Goal: Task Accomplishment & Management: Complete application form

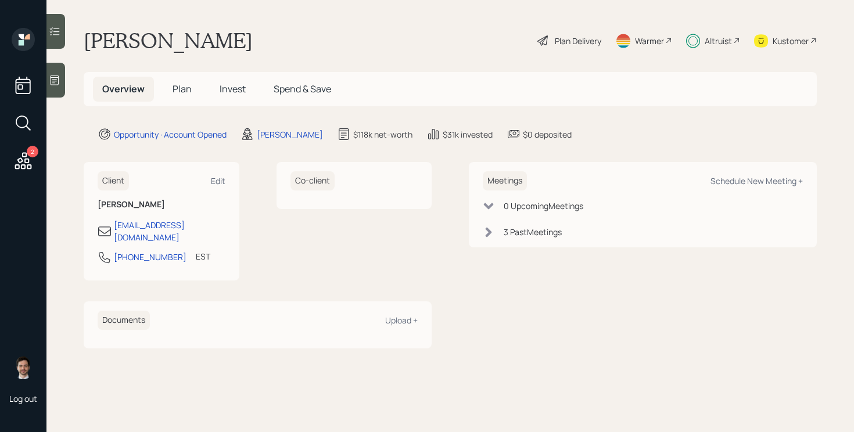
click at [230, 89] on span "Invest" at bounding box center [233, 89] width 26 height 13
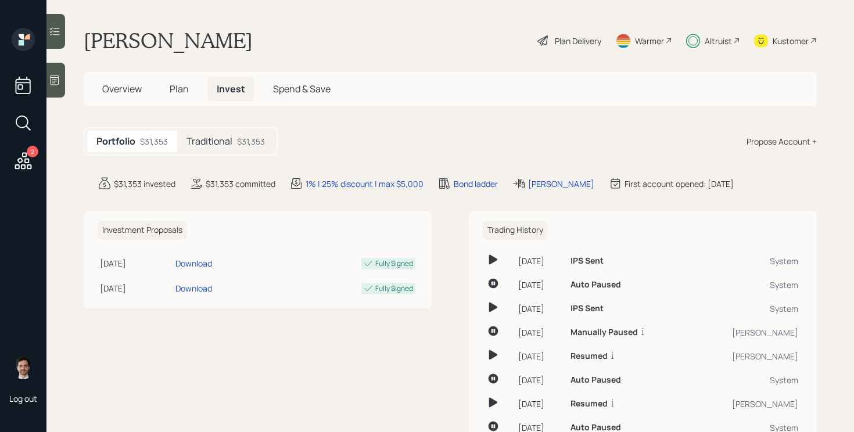
click at [243, 142] on div "$31,353" at bounding box center [251, 141] width 28 height 12
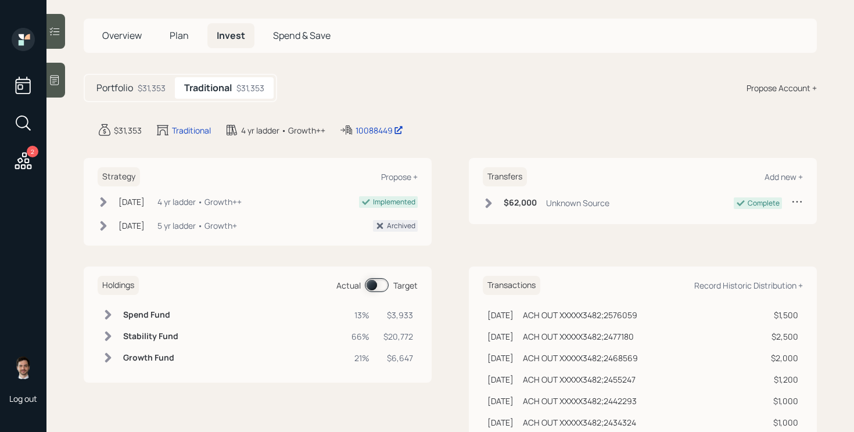
scroll to position [54, 0]
click at [135, 85] on div "Portfolio $31,353" at bounding box center [131, 88] width 88 height 22
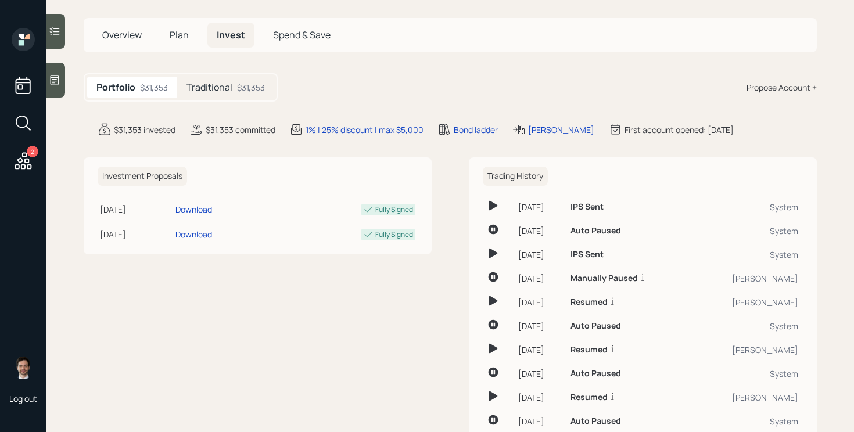
click at [184, 36] on span "Plan" at bounding box center [179, 34] width 19 height 13
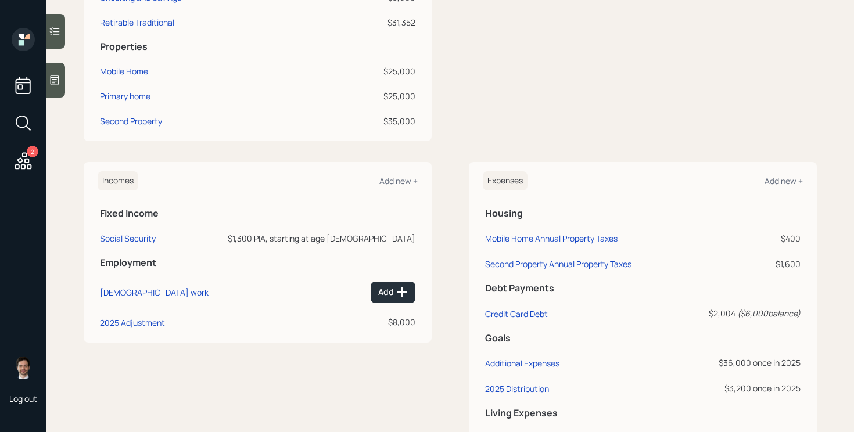
scroll to position [529, 0]
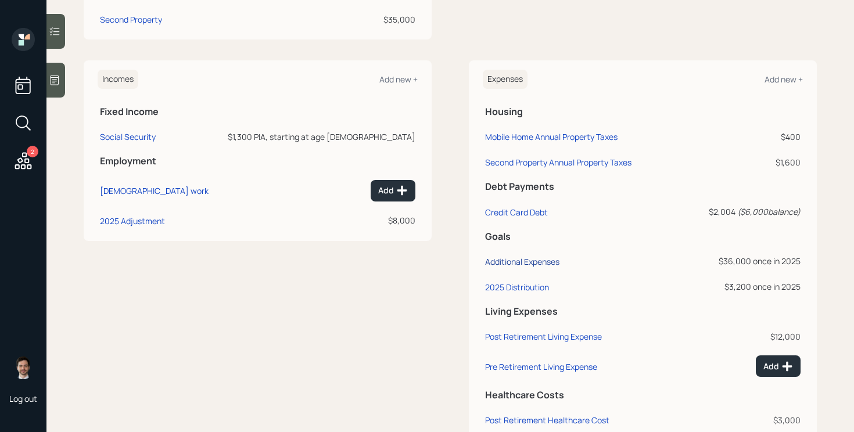
click at [536, 262] on div "Additional Expenses" at bounding box center [522, 261] width 74 height 11
select select "0"
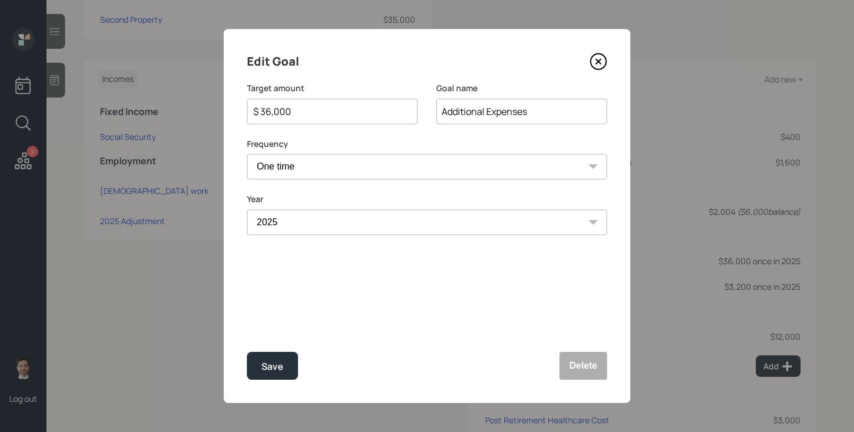
click at [329, 109] on input "$ 36,000" at bounding box center [327, 112] width 151 height 14
click at [247, 352] on button "Save" at bounding box center [272, 366] width 51 height 28
type input "$ 36,000"
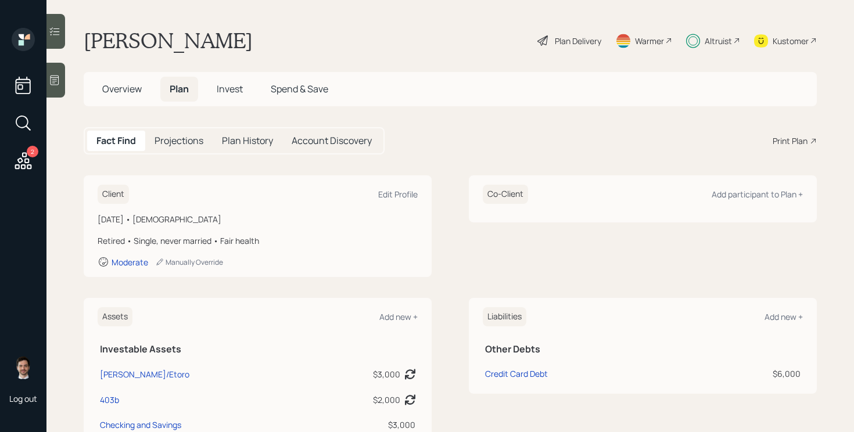
click at [240, 93] on span "Invest" at bounding box center [230, 89] width 26 height 13
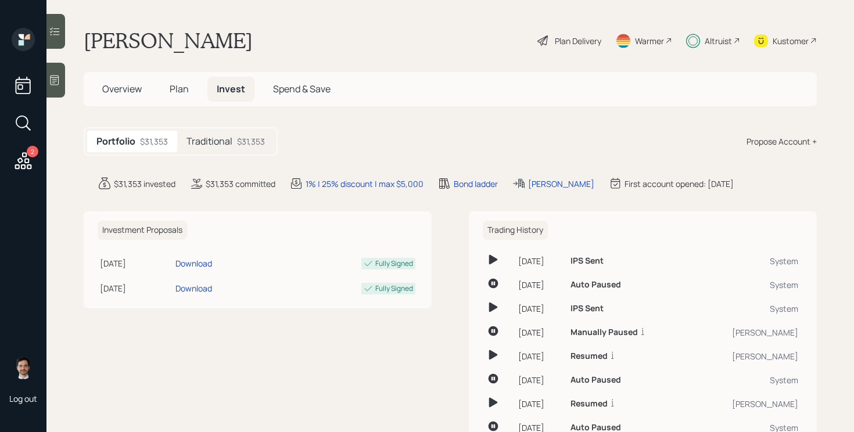
click at [227, 148] on div "Traditional $31,353" at bounding box center [225, 142] width 97 height 22
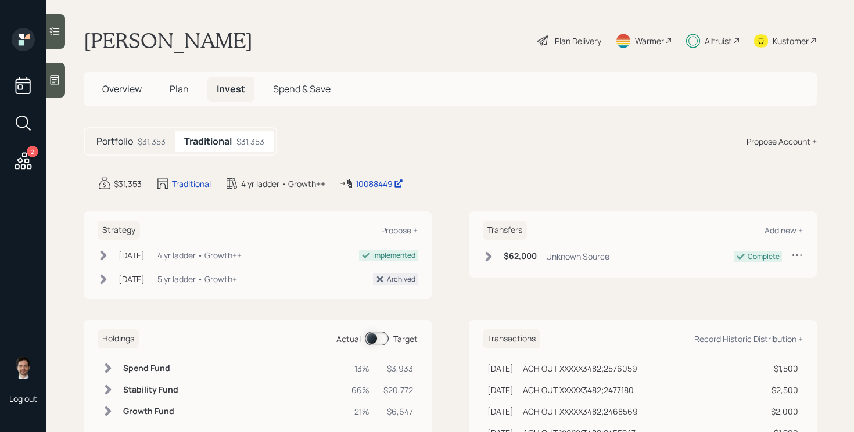
click at [378, 338] on span at bounding box center [377, 339] width 24 height 14
click at [184, 92] on span "Plan" at bounding box center [179, 89] width 19 height 13
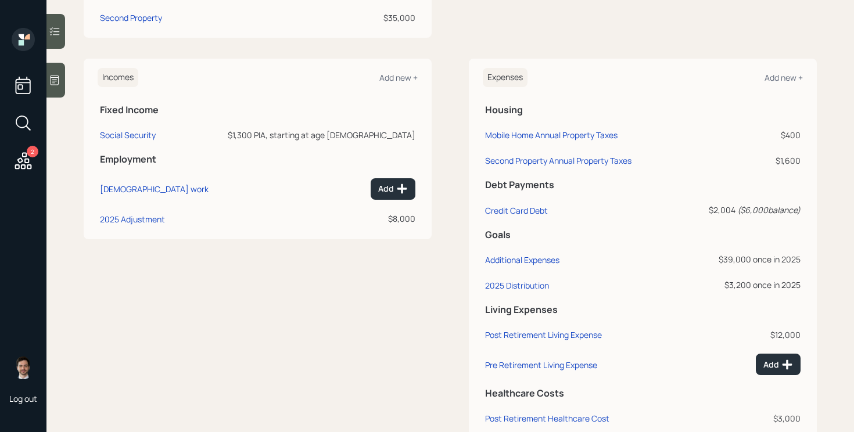
scroll to position [534, 0]
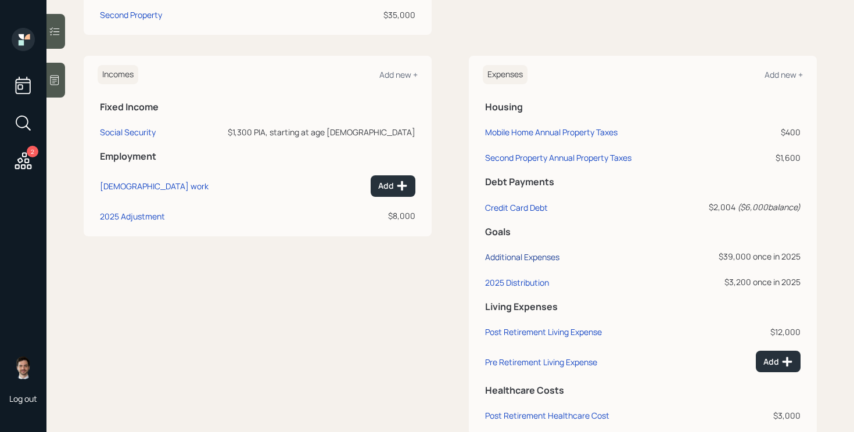
click at [518, 259] on div "Additional Expenses" at bounding box center [522, 257] width 74 height 11
select select "0"
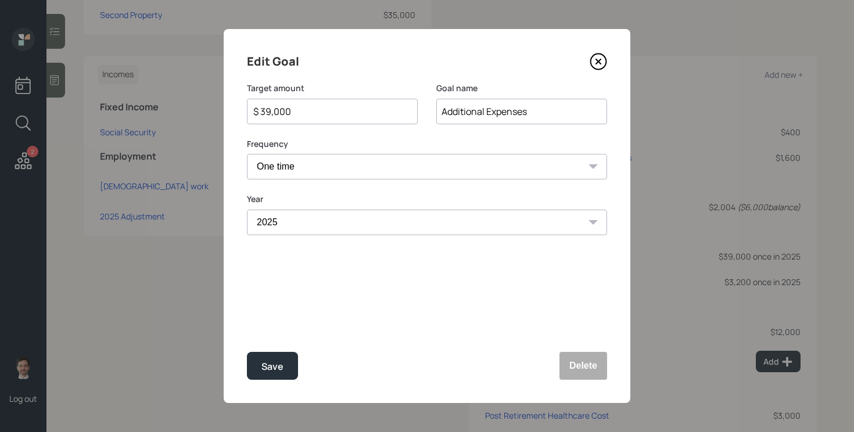
click at [316, 114] on input "$ 39,000" at bounding box center [327, 112] width 151 height 14
click at [247, 352] on button "Save" at bounding box center [272, 366] width 51 height 28
type input "$ 39,000"
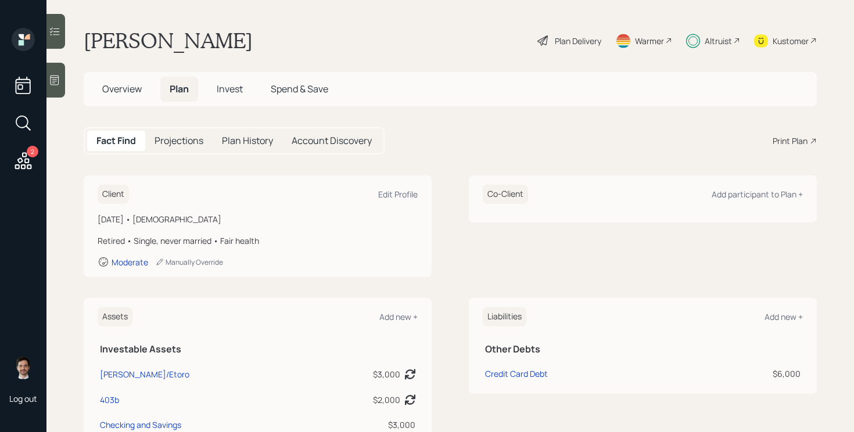
click at [224, 80] on h5 "Invest" at bounding box center [229, 89] width 45 height 25
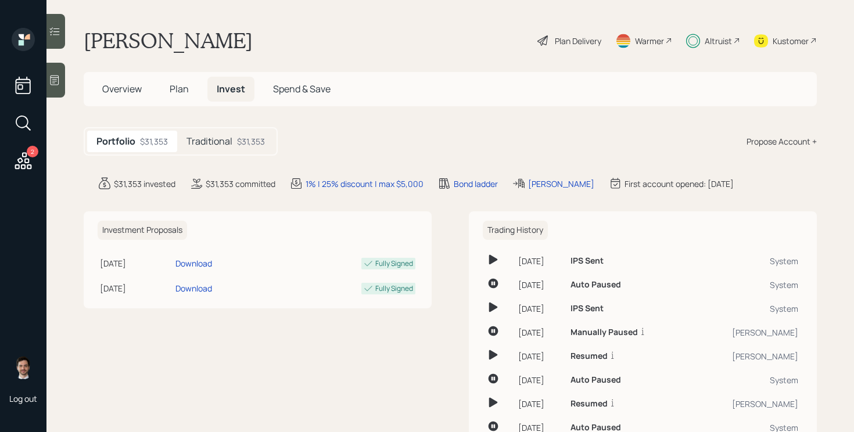
click at [238, 149] on div "Traditional $31,353" at bounding box center [225, 142] width 97 height 22
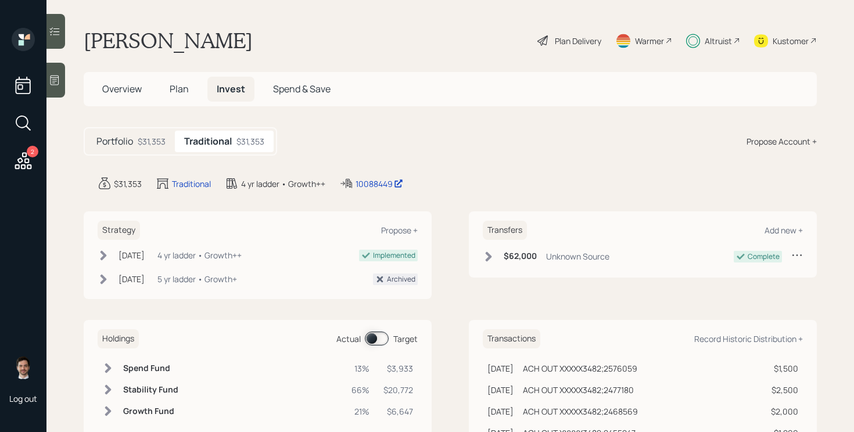
click at [372, 341] on span at bounding box center [377, 339] width 24 height 14
click at [375, 341] on span at bounding box center [377, 339] width 24 height 14
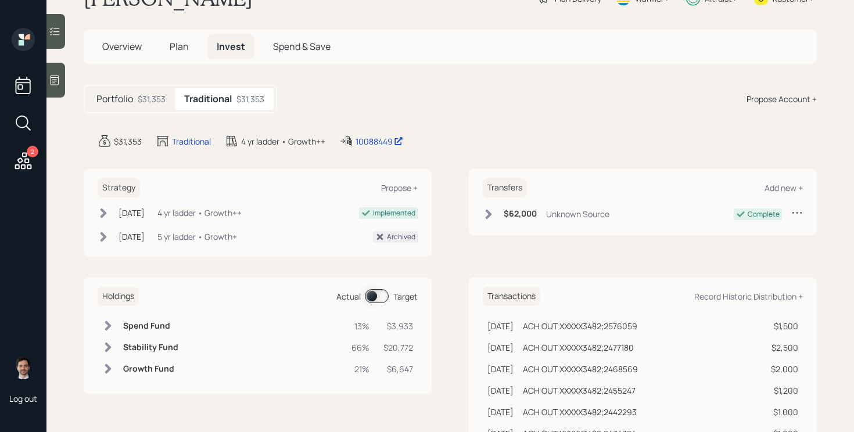
scroll to position [48, 0]
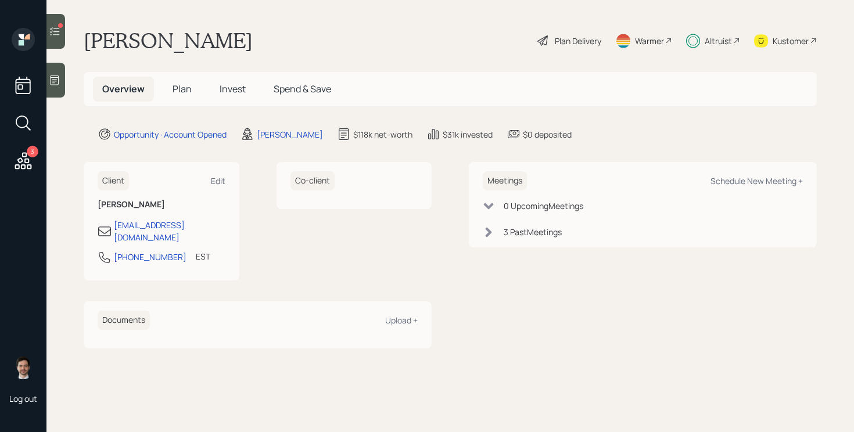
click at [182, 95] on span "Plan" at bounding box center [182, 89] width 19 height 13
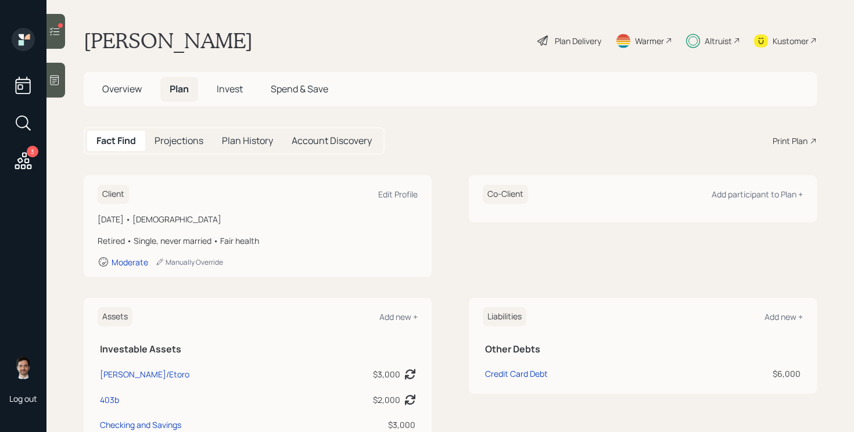
click at [572, 47] on div "Plan Delivery" at bounding box center [569, 41] width 66 height 26
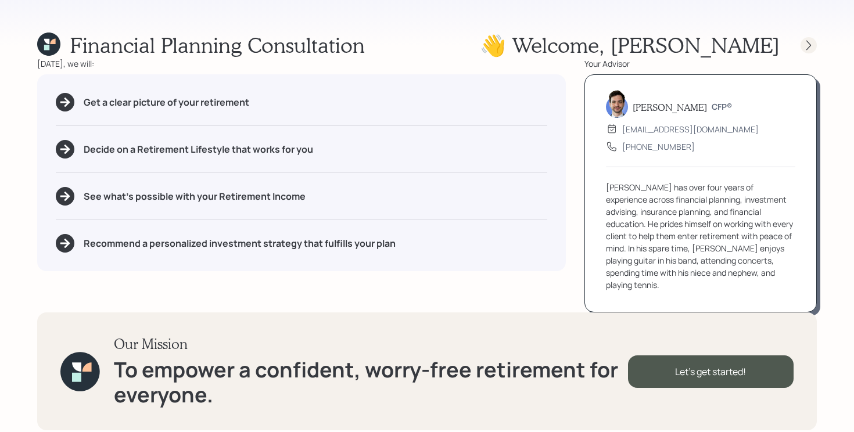
click at [815, 41] on div at bounding box center [809, 45] width 16 height 16
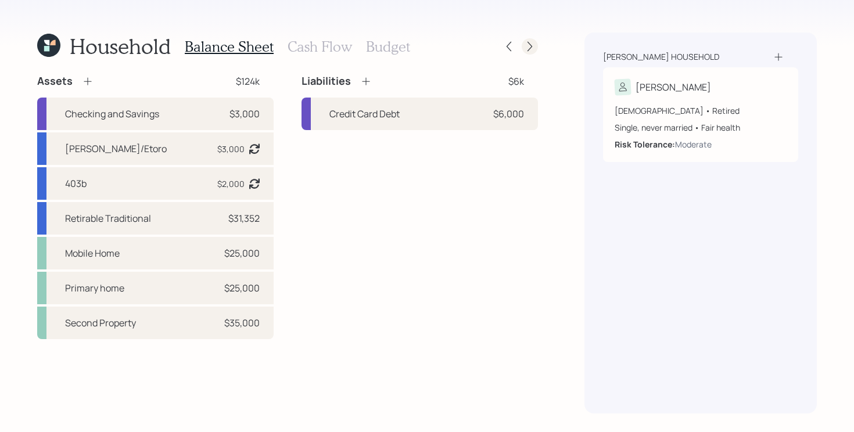
click at [532, 49] on icon at bounding box center [530, 47] width 12 height 12
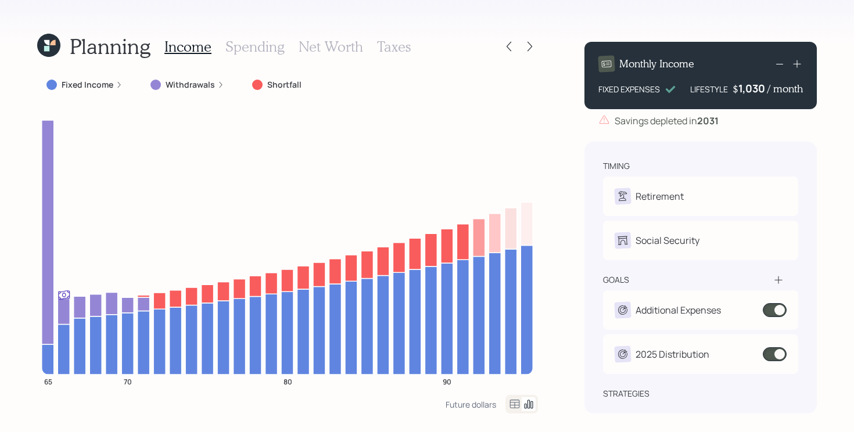
click at [89, 84] on label "Fixed Income" at bounding box center [88, 85] width 52 height 12
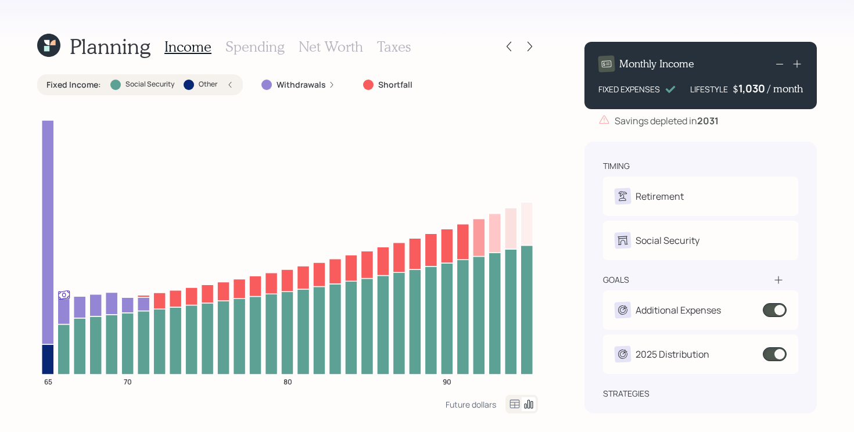
click at [54, 47] on icon at bounding box center [49, 46] width 26 height 26
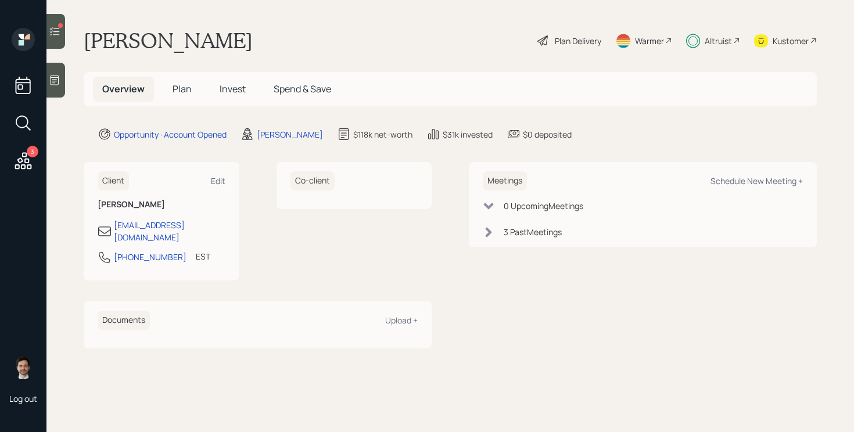
click at [182, 92] on span "Plan" at bounding box center [182, 89] width 19 height 13
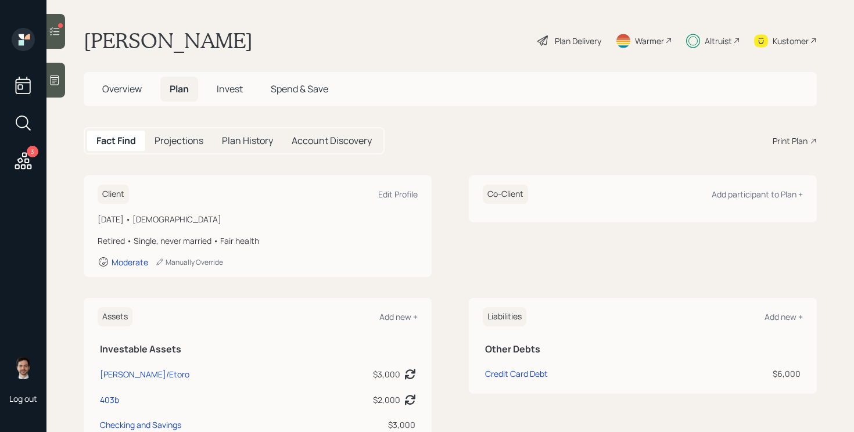
click at [54, 25] on div at bounding box center [55, 31] width 19 height 35
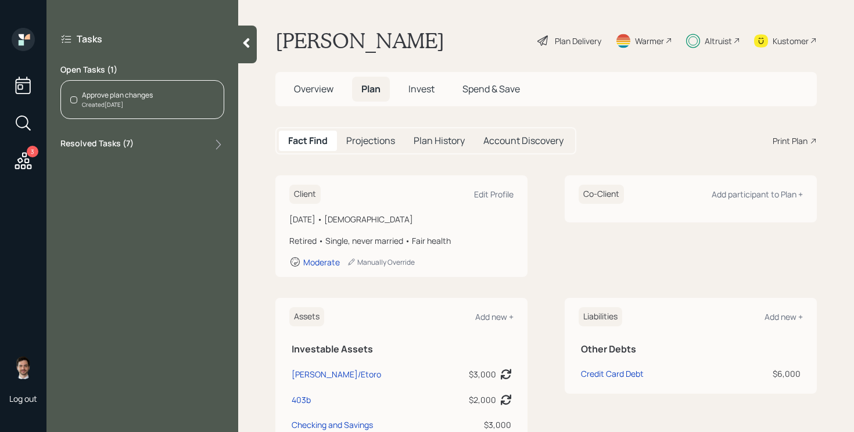
click at [144, 109] on div "Created Today" at bounding box center [117, 105] width 71 height 9
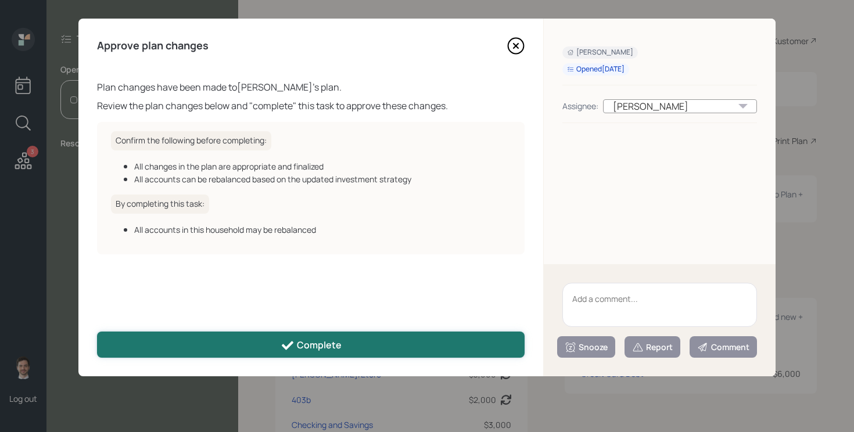
click at [318, 352] on button "Complete" at bounding box center [311, 345] width 428 height 26
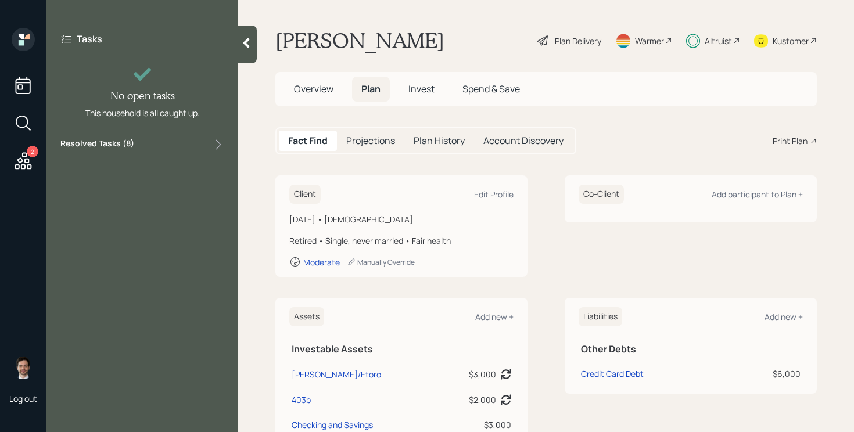
click at [247, 41] on icon at bounding box center [246, 43] width 6 height 10
